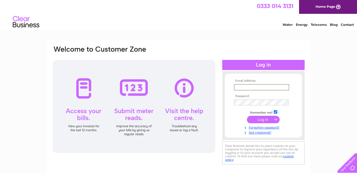
click at [245, 86] on input "text" at bounding box center [261, 87] width 55 height 6
type input "[EMAIL_ADDRESS][DOMAIN_NAME]"
click at [267, 119] on input "submit" at bounding box center [263, 118] width 33 height 7
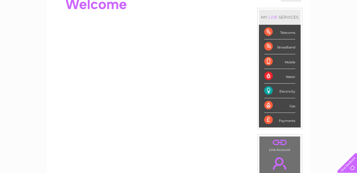
scroll to position [53, 0]
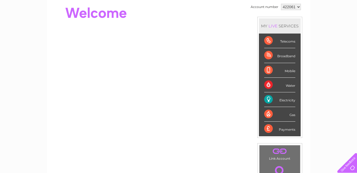
click at [267, 40] on div "Telecoms" at bounding box center [279, 41] width 31 height 15
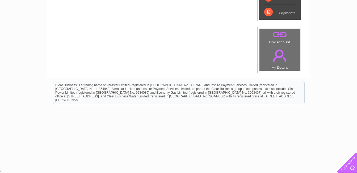
scroll to position [170, 0]
click at [280, 52] on link "." at bounding box center [280, 55] width 38 height 19
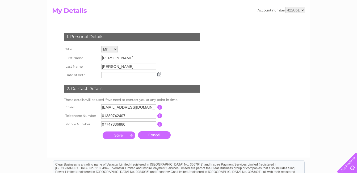
scroll to position [27, 0]
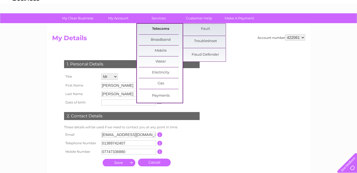
click at [160, 28] on link "Telecoms" at bounding box center [161, 29] width 44 height 11
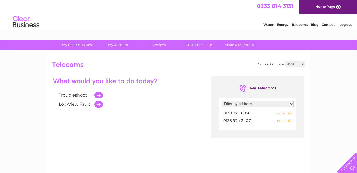
click at [296, 24] on link "Telecoms" at bounding box center [300, 25] width 16 height 4
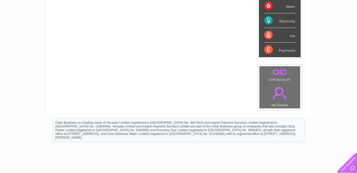
scroll to position [133, 0]
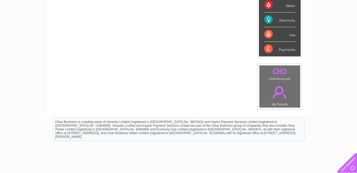
click at [280, 68] on link "." at bounding box center [280, 71] width 38 height 9
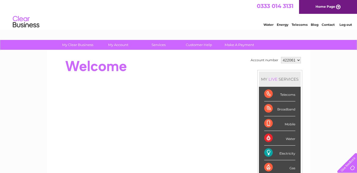
click at [299, 60] on select "422061" at bounding box center [291, 60] width 20 height 6
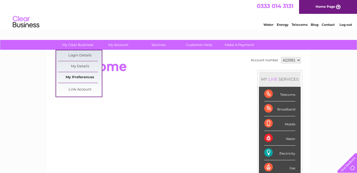
click at [84, 76] on link "My Preferences" at bounding box center [80, 77] width 44 height 11
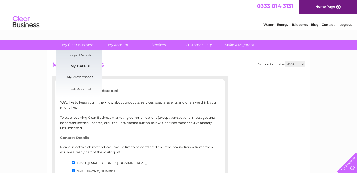
click at [81, 65] on link "My Details" at bounding box center [80, 66] width 44 height 11
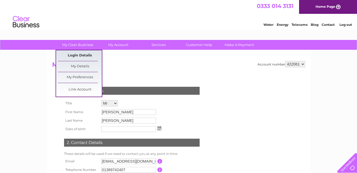
click at [78, 54] on link "Login Details" at bounding box center [80, 55] width 44 height 11
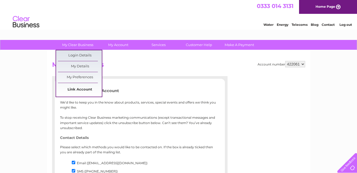
click at [82, 90] on link "Link Account" at bounding box center [80, 89] width 44 height 11
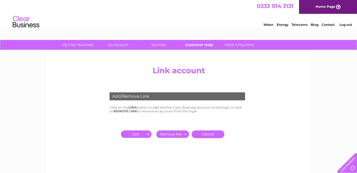
click at [202, 44] on link "Customer Help" at bounding box center [199, 45] width 44 height 10
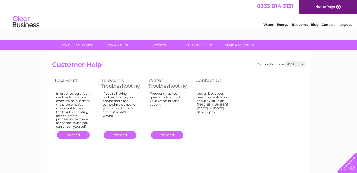
click at [122, 135] on link "." at bounding box center [120, 135] width 33 height 8
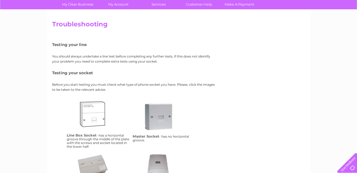
scroll to position [29, 0]
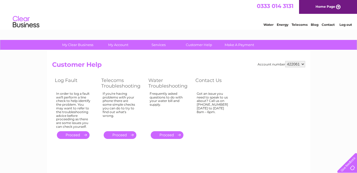
click at [166, 135] on link "." at bounding box center [167, 135] width 33 height 8
click at [22, 76] on div "My Clear Business Login Details My Details My Preferences Link Account My Accou…" at bounding box center [178, 165] width 357 height 250
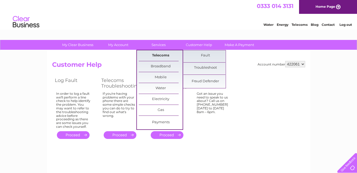
click at [160, 53] on link "Telecoms" at bounding box center [161, 55] width 44 height 11
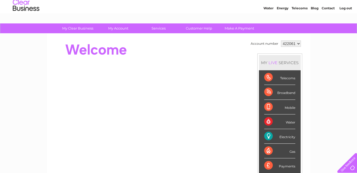
scroll to position [10, 0]
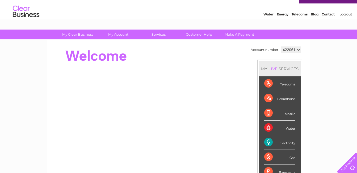
drag, startPoint x: 266, startPoint y: 83, endPoint x: 276, endPoint y: 83, distance: 10.1
click at [268, 82] on div "Telecoms" at bounding box center [279, 83] width 31 height 15
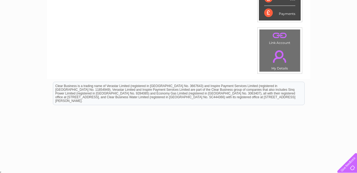
scroll to position [170, 0]
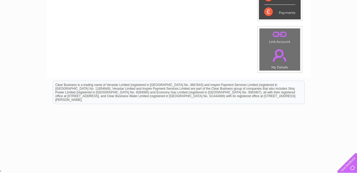
click at [279, 34] on link "." at bounding box center [280, 34] width 38 height 9
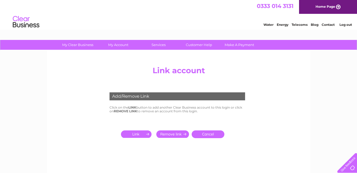
click at [210, 132] on link "Cancel" at bounding box center [208, 134] width 33 height 8
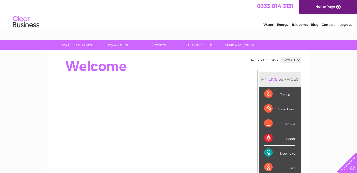
click at [299, 60] on select "422061" at bounding box center [291, 60] width 20 height 6
click at [300, 61] on select "422061" at bounding box center [291, 60] width 20 height 6
